Goal: Information Seeking & Learning: Learn about a topic

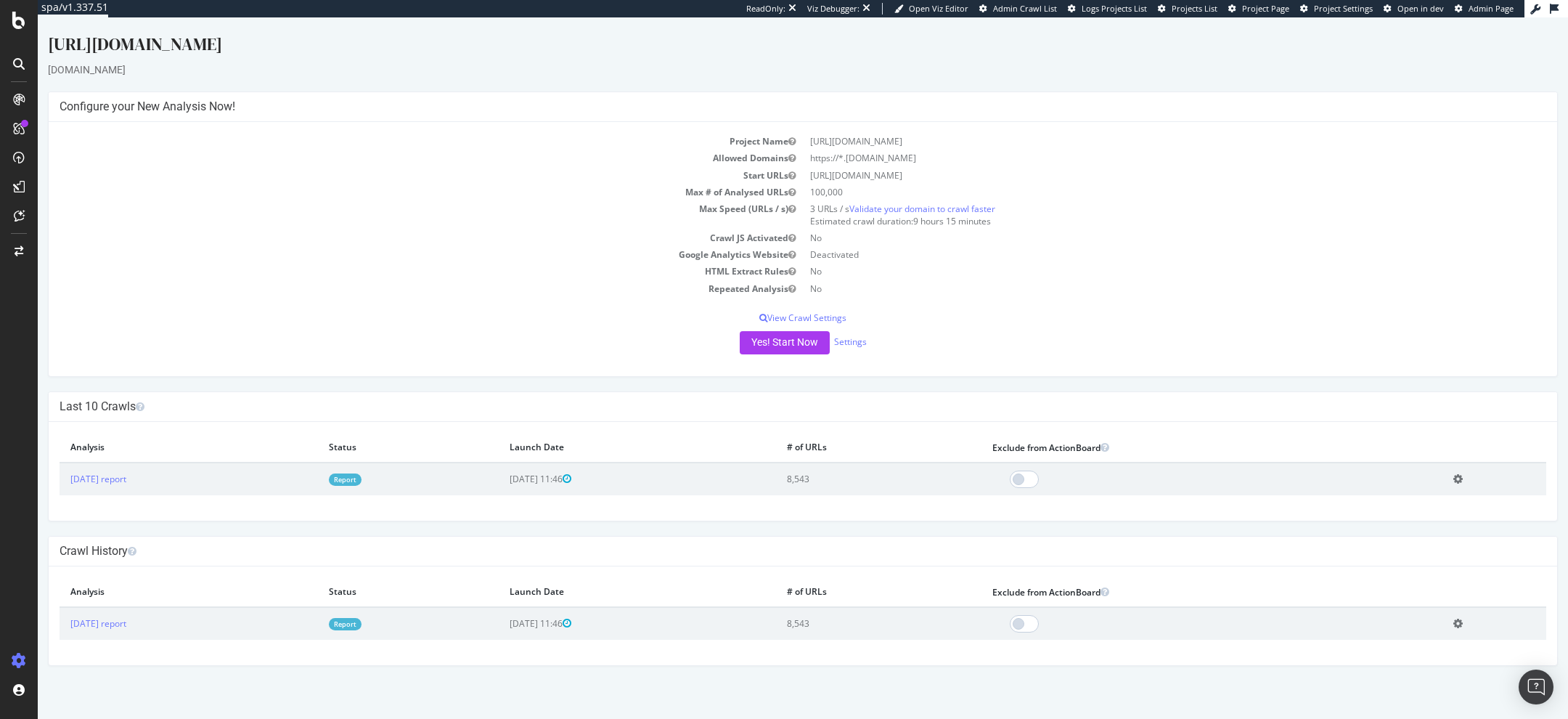
click at [362, 479] on link "Report" at bounding box center [345, 479] width 33 height 12
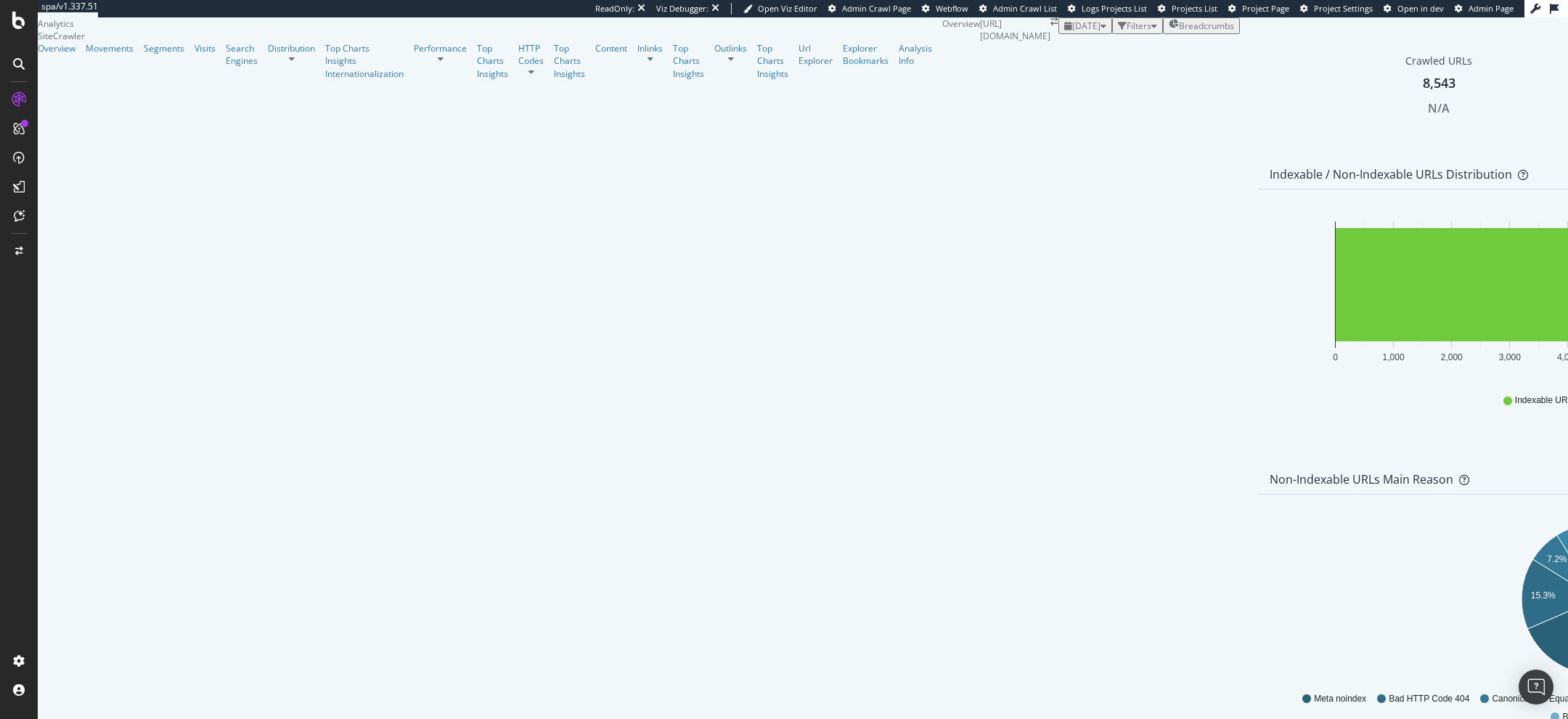
scroll to position [988, 0]
click at [413, 55] on div "Performance" at bounding box center [439, 48] width 53 height 12
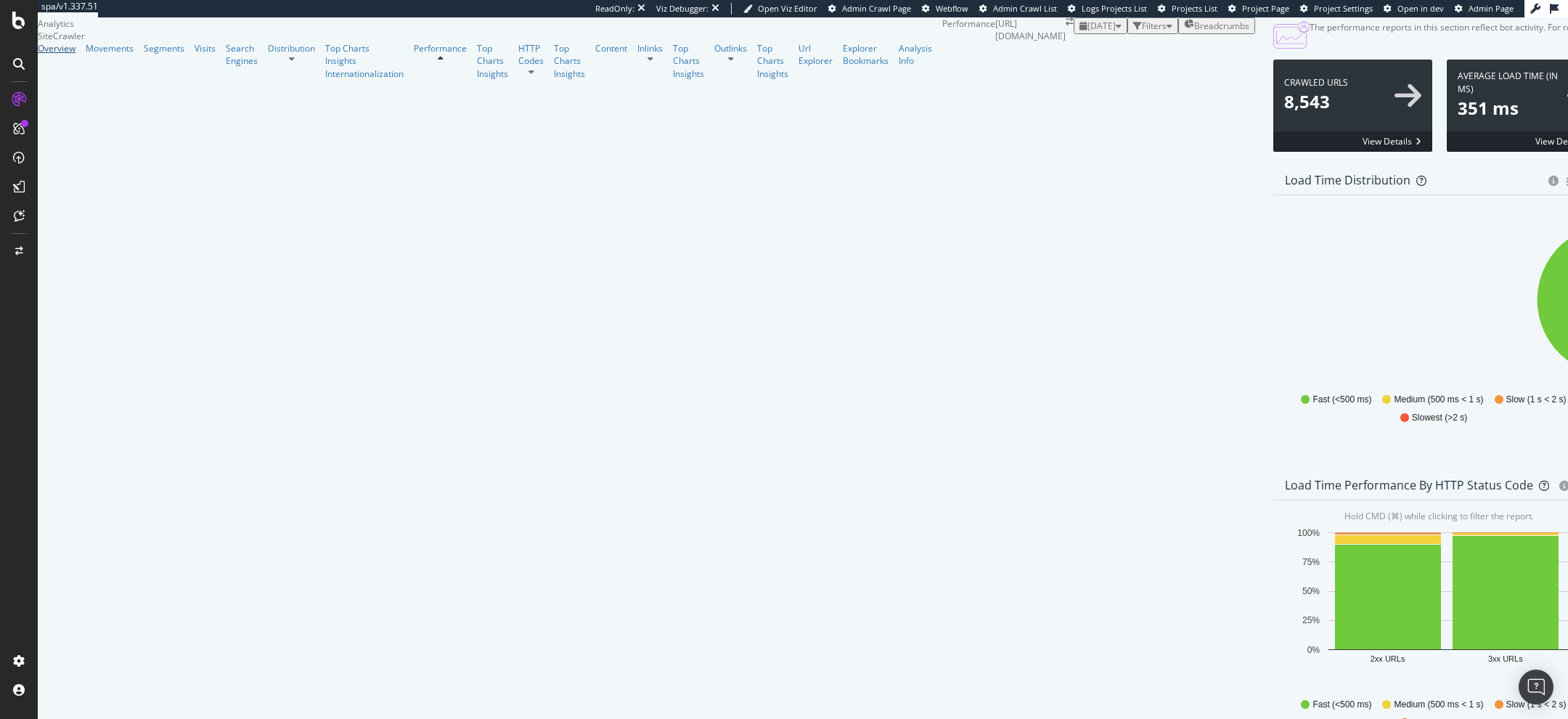
click at [70, 55] on div "Overview" at bounding box center [57, 48] width 38 height 12
